Goal: Transaction & Acquisition: Purchase product/service

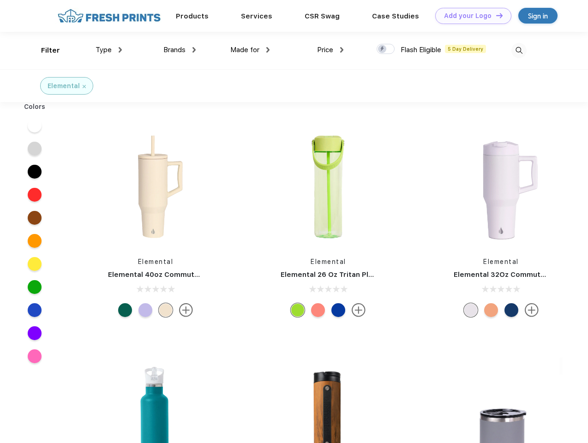
click at [470, 16] on link "Add your Logo Design Tool" at bounding box center [473, 16] width 76 height 16
click at [0, 0] on div "Design Tool" at bounding box center [0, 0] width 0 height 0
click at [495, 15] on link "Add your Logo Design Tool" at bounding box center [473, 16] width 76 height 16
click at [44, 50] on div "Filter" at bounding box center [50, 50] width 19 height 11
click at [109, 50] on span "Type" at bounding box center [104, 50] width 16 height 8
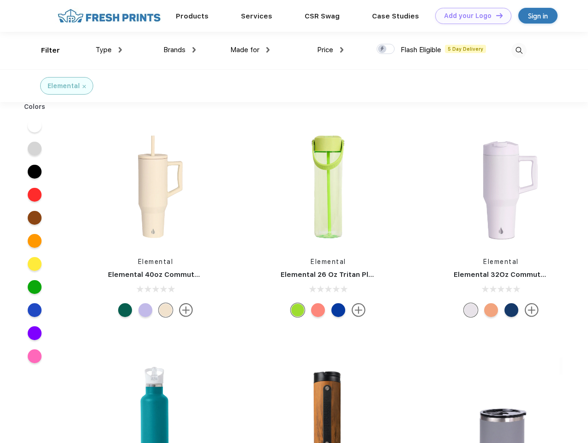
click at [180, 50] on span "Brands" at bounding box center [174, 50] width 22 height 8
click at [250, 50] on span "Made for" at bounding box center [244, 50] width 29 height 8
click at [331, 50] on span "Price" at bounding box center [325, 50] width 16 height 8
click at [386, 49] on div at bounding box center [386, 49] width 18 height 10
click at [383, 49] on input "checkbox" at bounding box center [380, 46] width 6 height 6
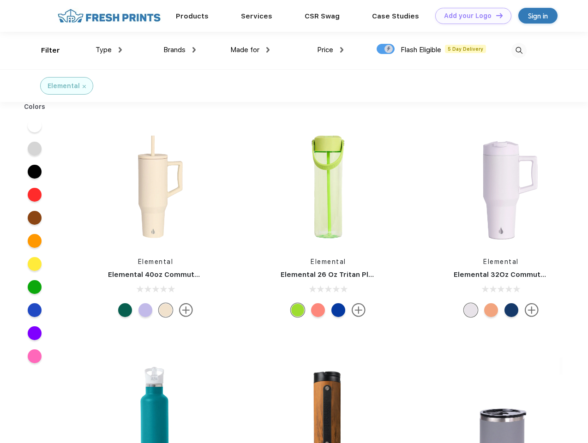
click at [519, 50] on img at bounding box center [518, 50] width 15 height 15
